Goal: Information Seeking & Learning: Learn about a topic

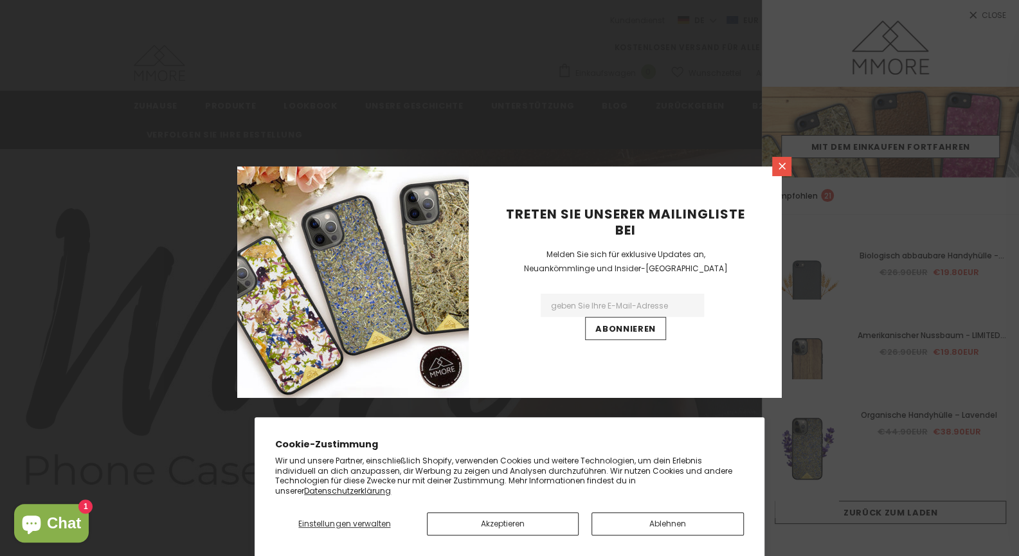
click at [777, 172] on link at bounding box center [781, 166] width 19 height 19
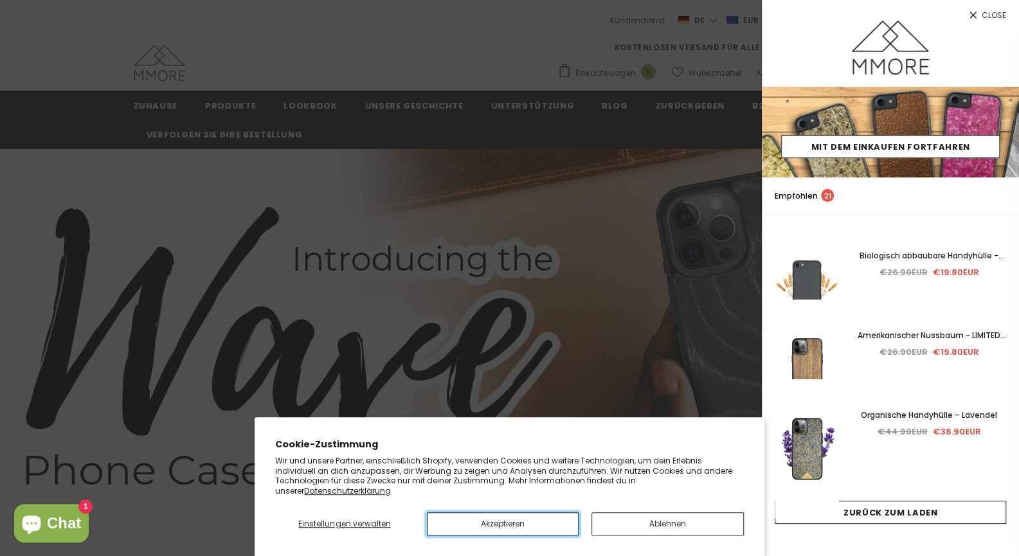
click at [510, 526] on button "Akzeptieren" at bounding box center [503, 523] width 152 height 23
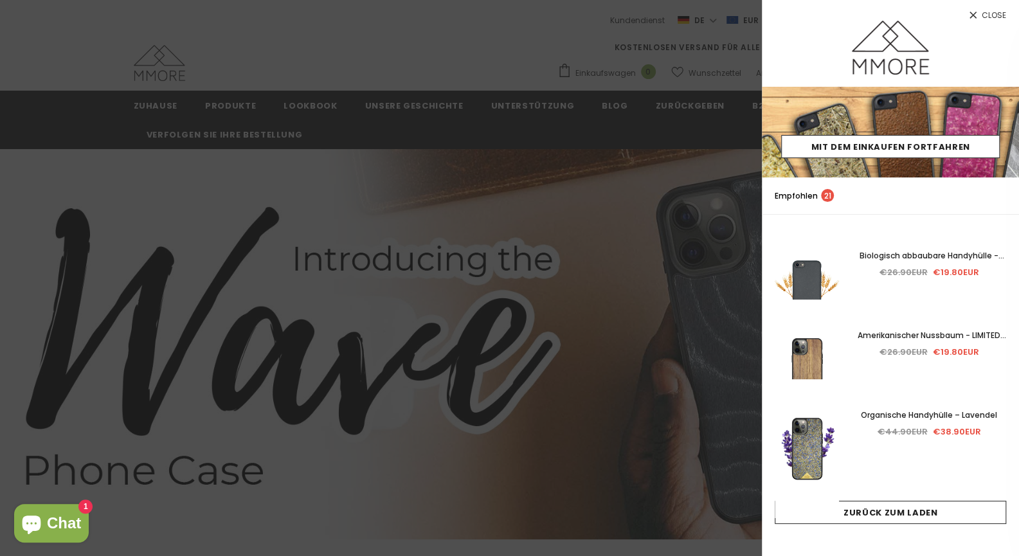
click at [558, 207] on div at bounding box center [509, 278] width 1019 height 556
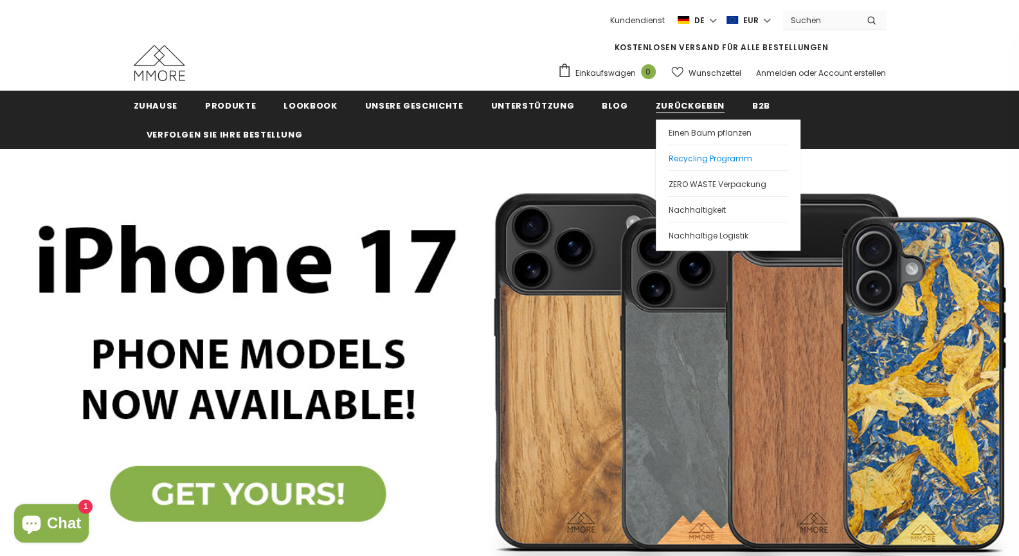
click at [672, 154] on span "Recycling Programm" at bounding box center [710, 158] width 84 height 11
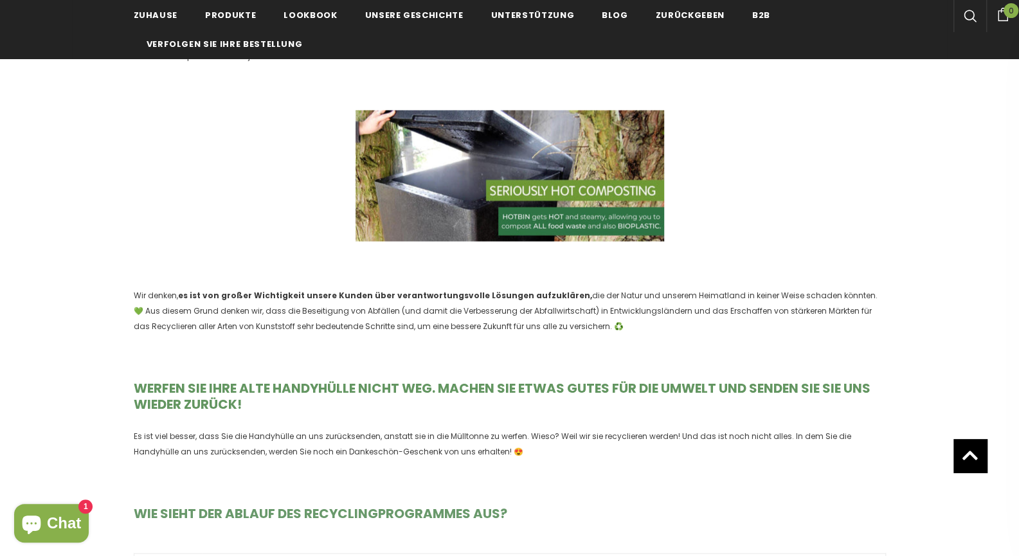
scroll to position [1542, 0]
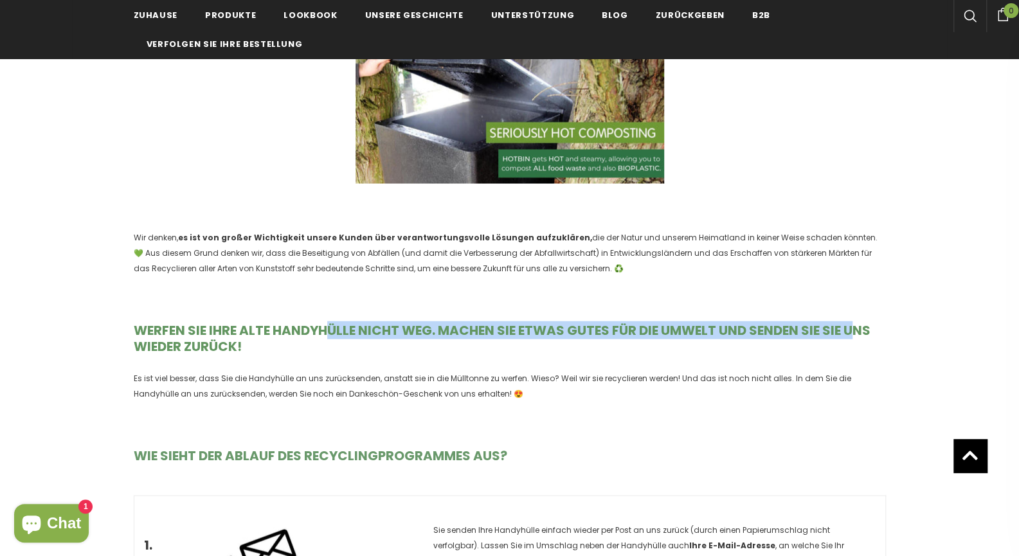
drag, startPoint x: 326, startPoint y: 327, endPoint x: 862, endPoint y: 327, distance: 535.3
click at [862, 327] on strong "WERFEN SIE IHRE ALTE HANDYHÜLLE NICHT WEG. MACHEN SIE ETWAS GUTES FÜR DIE UMWEL…" at bounding box center [502, 338] width 736 height 34
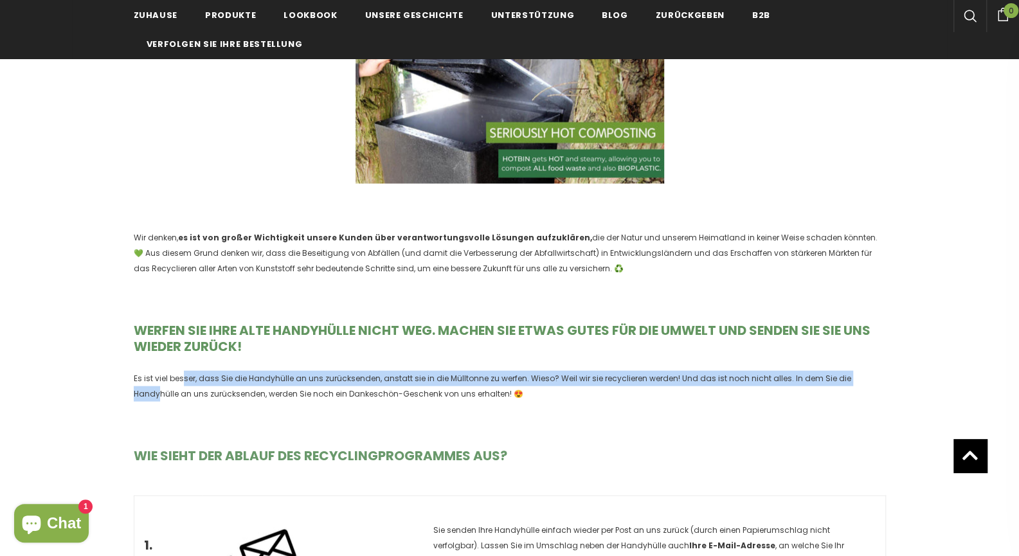
drag, startPoint x: 182, startPoint y: 379, endPoint x: 866, endPoint y: 371, distance: 683.8
click at [866, 371] on p "Es ist viel besser, dass Sie die Handyhülle an uns zurücksenden, anstatt sie in…" at bounding box center [510, 386] width 752 height 31
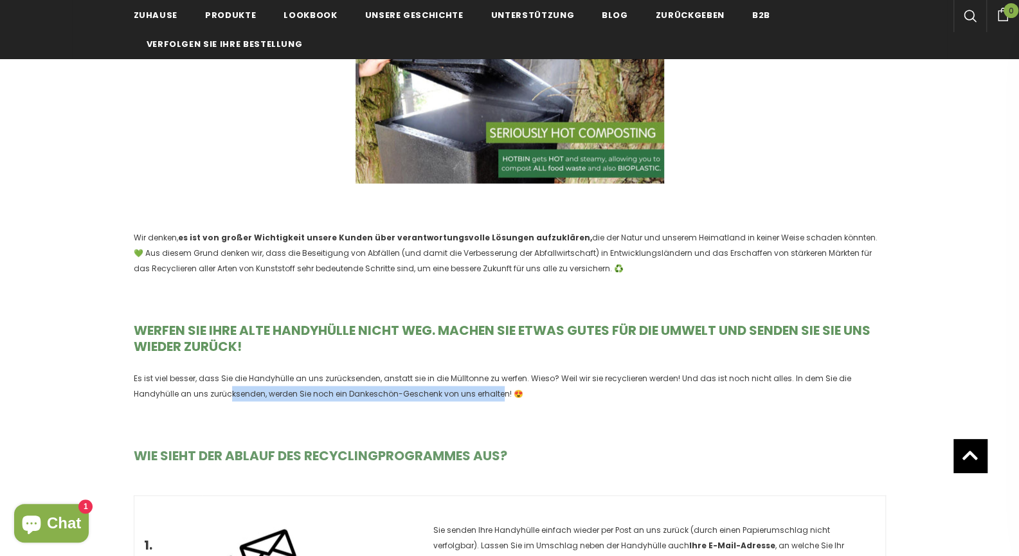
drag, startPoint x: 186, startPoint y: 391, endPoint x: 449, endPoint y: 391, distance: 262.2
click at [449, 391] on p "Es ist viel besser, dass Sie die Handyhülle an uns zurücksenden, anstatt sie in…" at bounding box center [510, 386] width 752 height 31
drag, startPoint x: 445, startPoint y: 392, endPoint x: 134, endPoint y: 399, distance: 310.5
click at [134, 399] on p "Es ist viel besser, dass Sie die Handyhülle an uns zurücksenden, anstatt sie in…" at bounding box center [510, 386] width 752 height 31
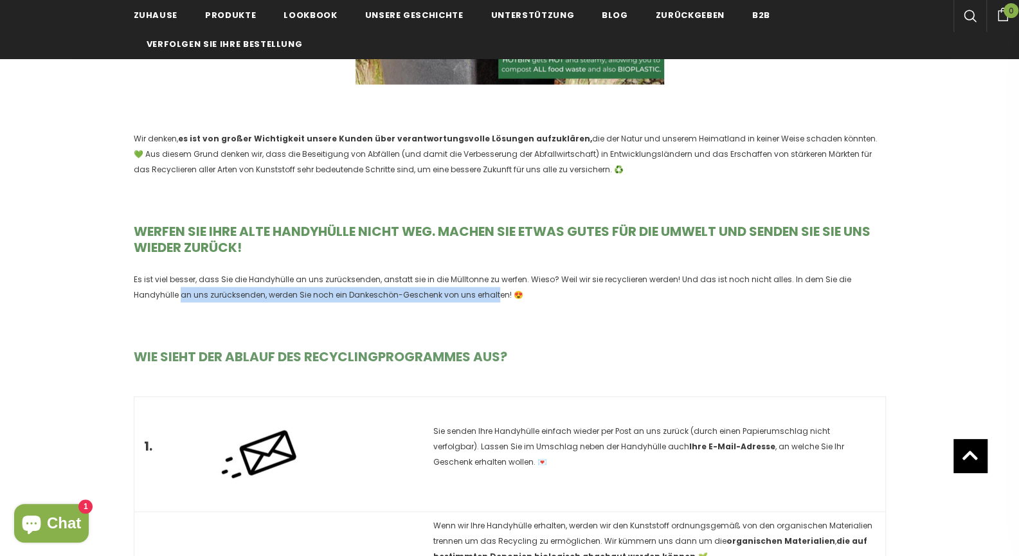
scroll to position [1671, 0]
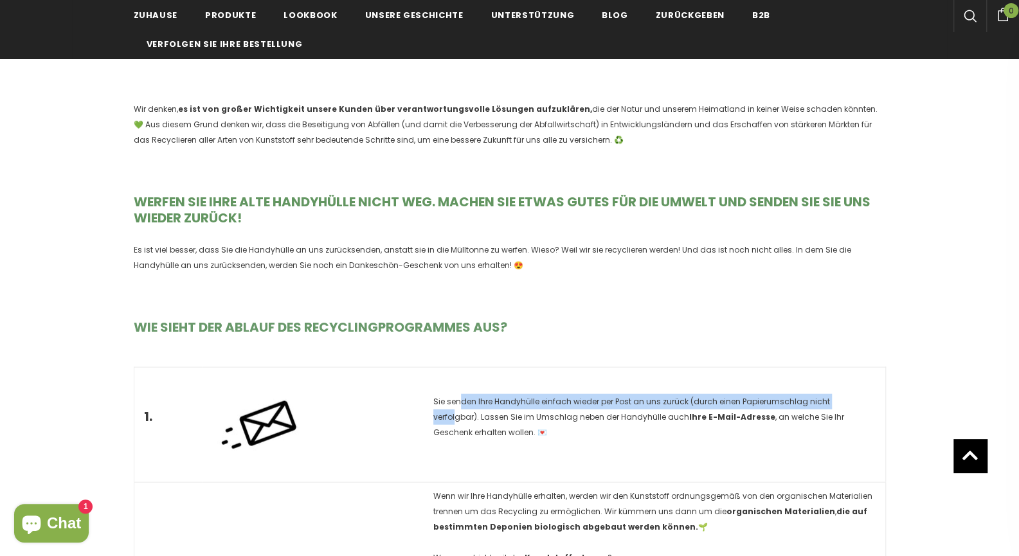
drag, startPoint x: 501, startPoint y: 401, endPoint x: 846, endPoint y: 400, distance: 344.5
click at [846, 400] on p "Sie senden Ihre Handyhülle einfach wieder per Post an uns zurück (durch einen P…" at bounding box center [654, 417] width 442 height 46
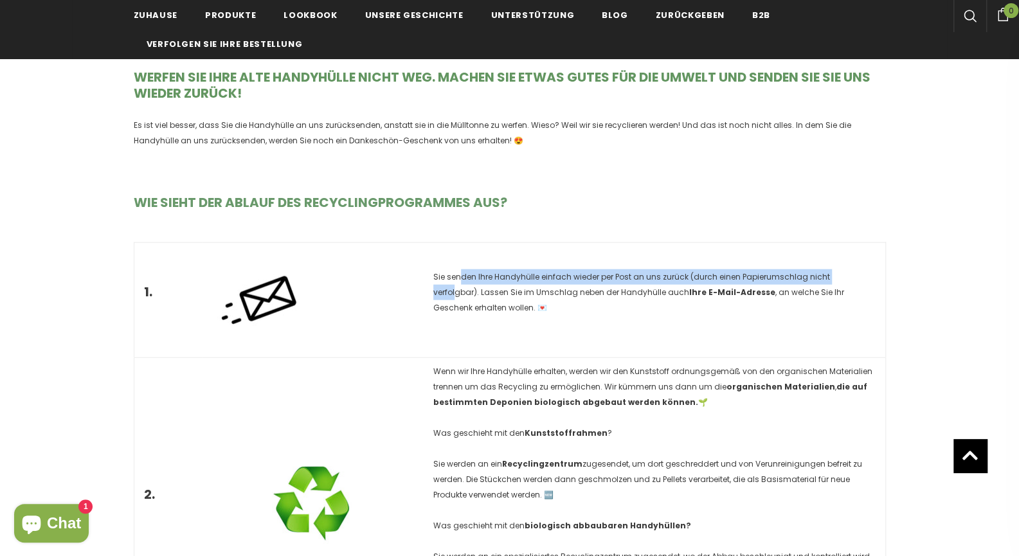
scroll to position [1799, 0]
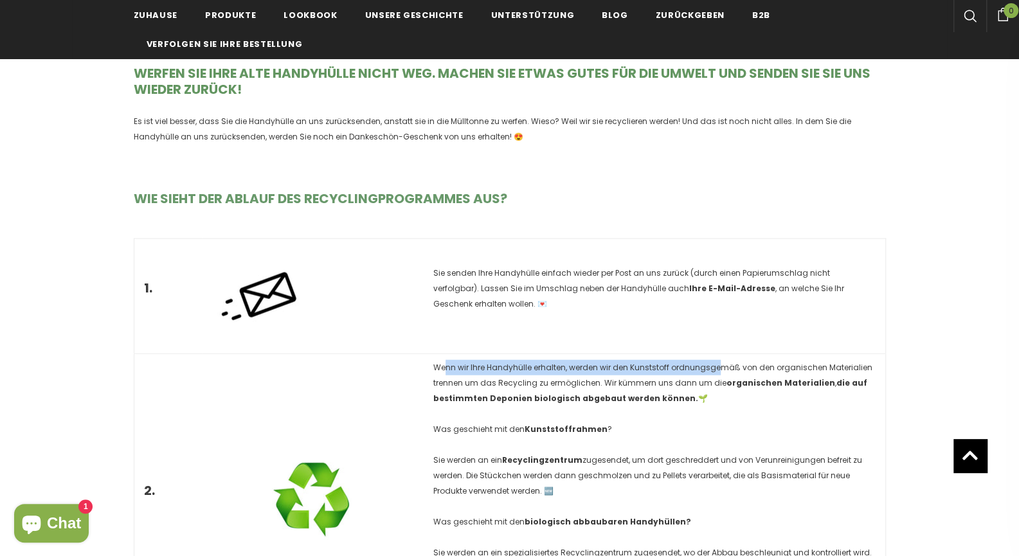
drag, startPoint x: 447, startPoint y: 364, endPoint x: 715, endPoint y: 367, distance: 267.4
click at [715, 367] on span "Wenn wir Ihre Handyhülle erhalten, werden wir den Kunststoff ordnungsgemäß von …" at bounding box center [652, 383] width 439 height 42
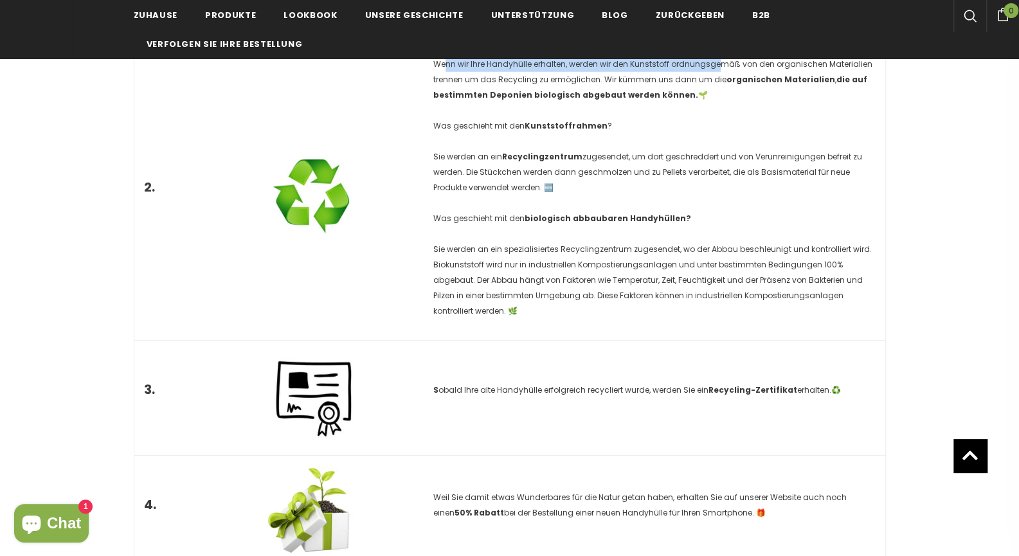
scroll to position [2121, 0]
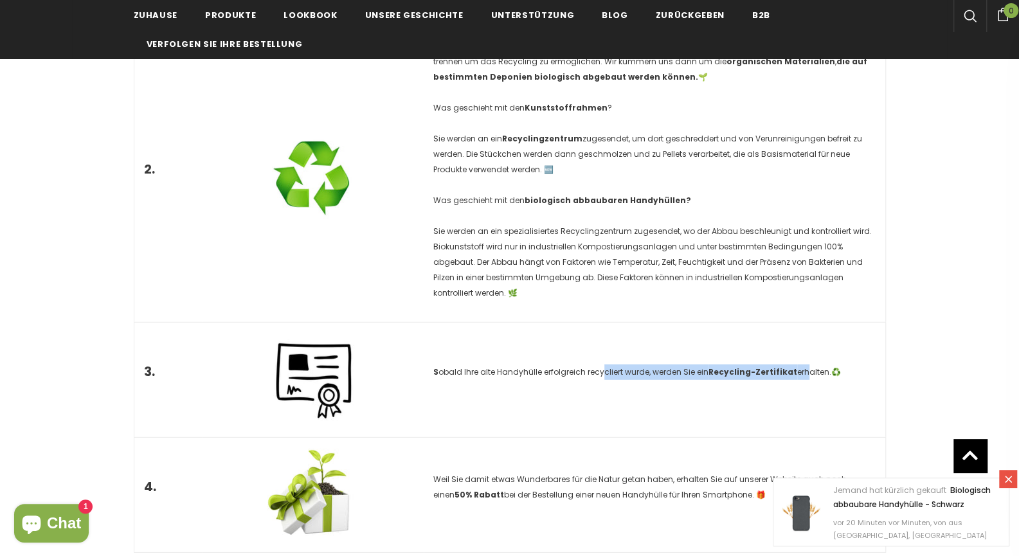
drag, startPoint x: 802, startPoint y: 353, endPoint x: 603, endPoint y: 353, distance: 199.2
click at [603, 366] on span "S obald Ihre alte Handyhülle erfolgreich recycliert wurde, werden Sie ein Recyc…" at bounding box center [636, 371] width 407 height 11
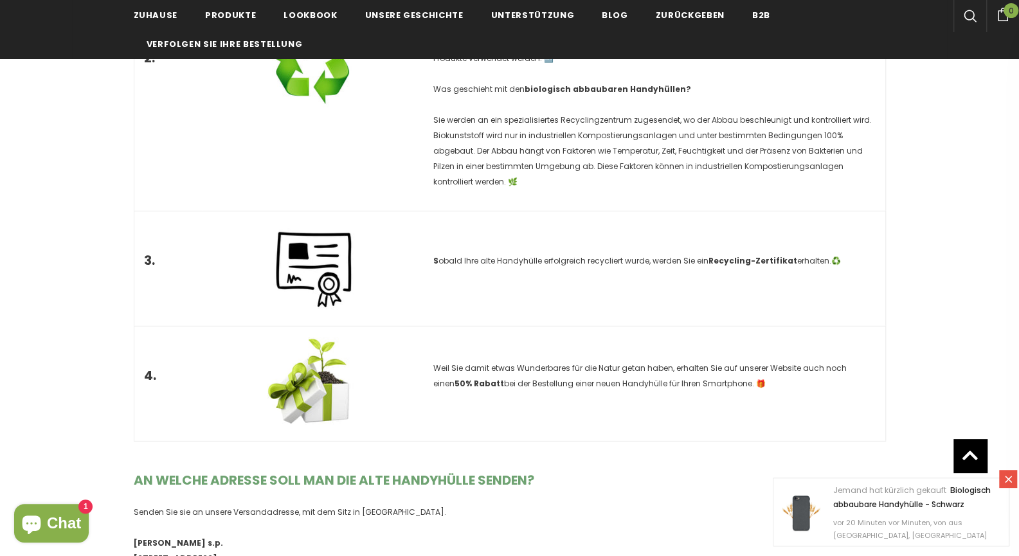
scroll to position [2249, 0]
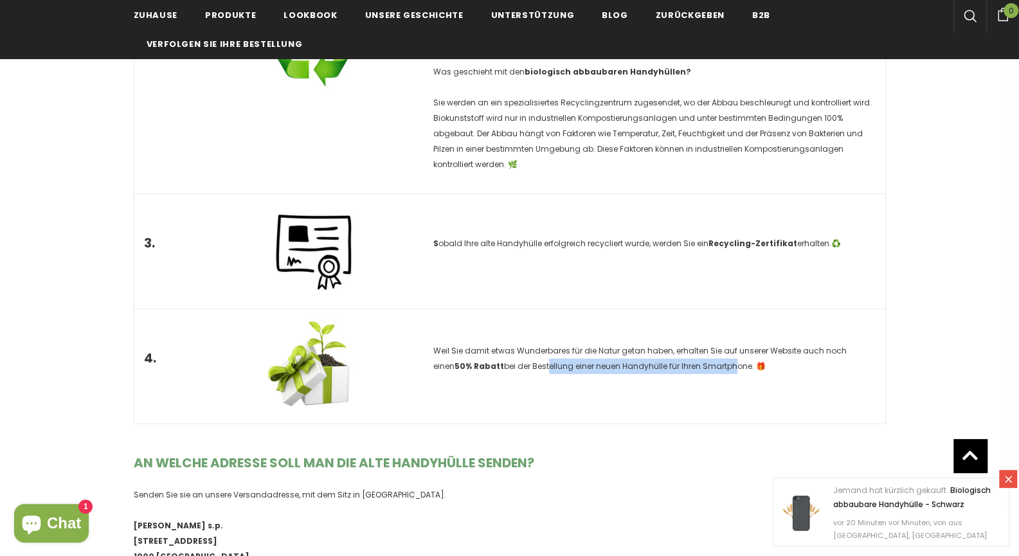
drag, startPoint x: 523, startPoint y: 349, endPoint x: 708, endPoint y: 353, distance: 185.1
click at [708, 353] on span "Weil Sie damit etwas Wunderbares für die Natur getan haben, erhalten Sie auf un…" at bounding box center [639, 358] width 413 height 26
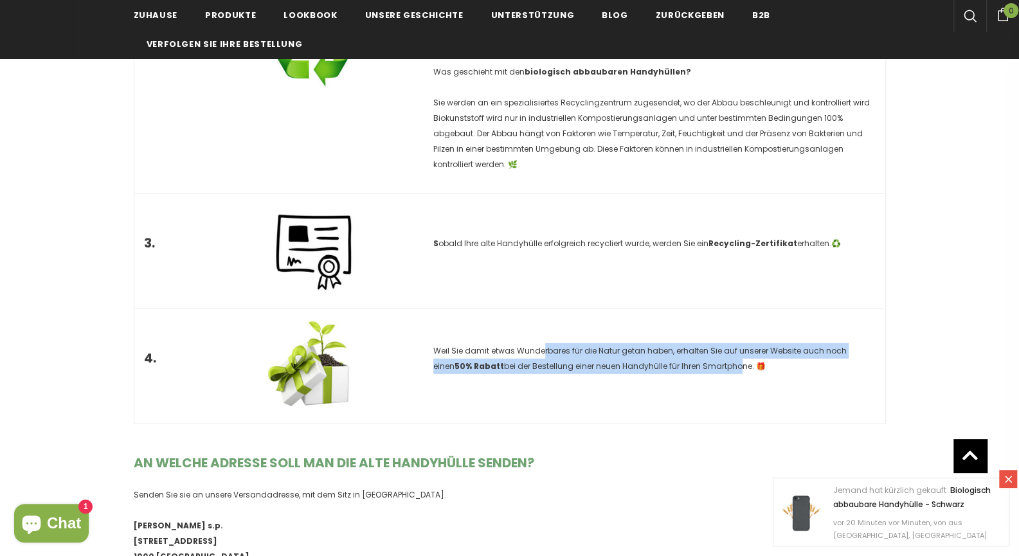
drag, startPoint x: 697, startPoint y: 349, endPoint x: 541, endPoint y: 334, distance: 156.3
click at [541, 345] on span "Weil Sie damit etwas Wunderbares für die Natur getan haben, erhalten Sie auf un…" at bounding box center [639, 358] width 413 height 26
click at [554, 372] on td "Weil Sie damit etwas Wunderbares für die Natur getan haben, erhalten Sie auf un…" at bounding box center [654, 365] width 461 height 115
drag, startPoint x: 708, startPoint y: 350, endPoint x: 437, endPoint y: 335, distance: 271.6
click at [437, 345] on span "Weil Sie damit etwas Wunderbares für die Natur getan haben, erhalten Sie auf un…" at bounding box center [639, 358] width 413 height 26
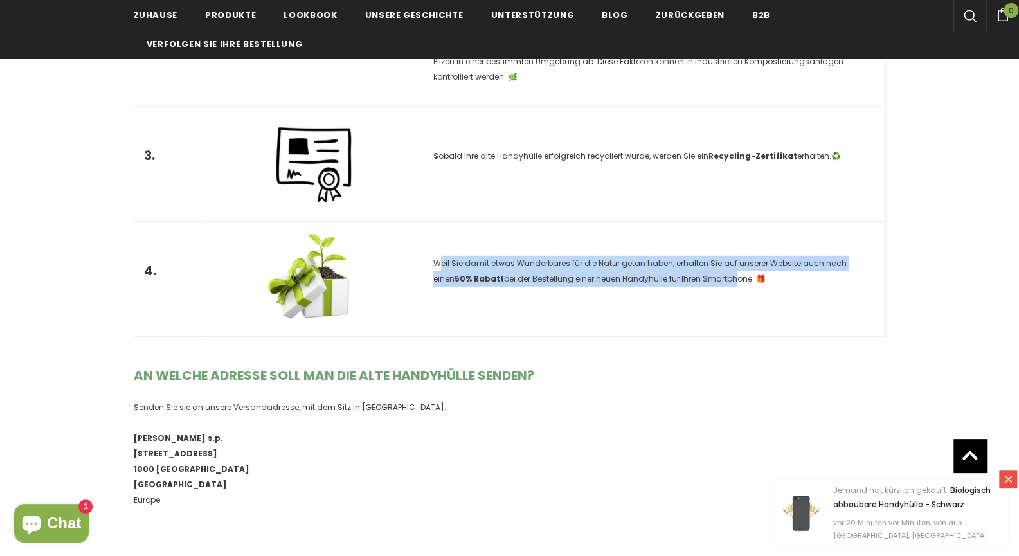
scroll to position [2185, 0]
